Goal: Navigation & Orientation: Find specific page/section

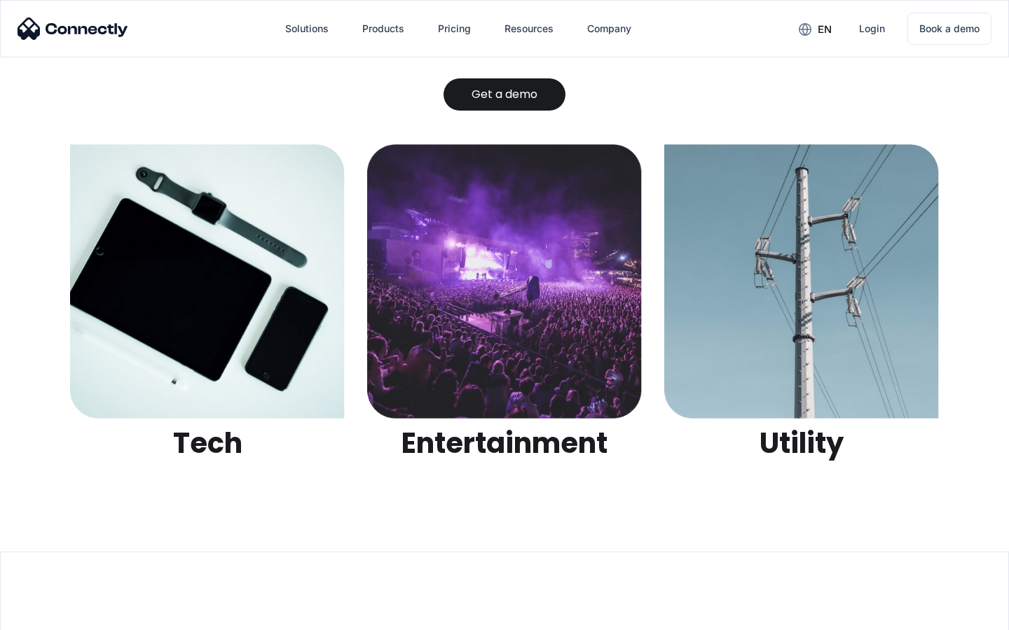
scroll to position [4419, 0]
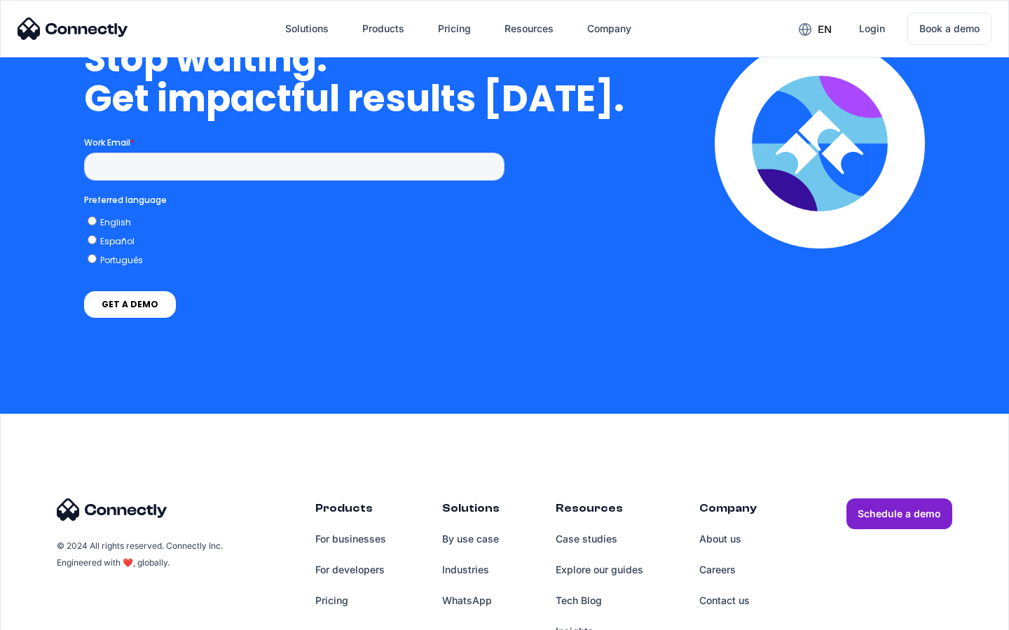
scroll to position [4072, 0]
